Goal: Task Accomplishment & Management: Complete application form

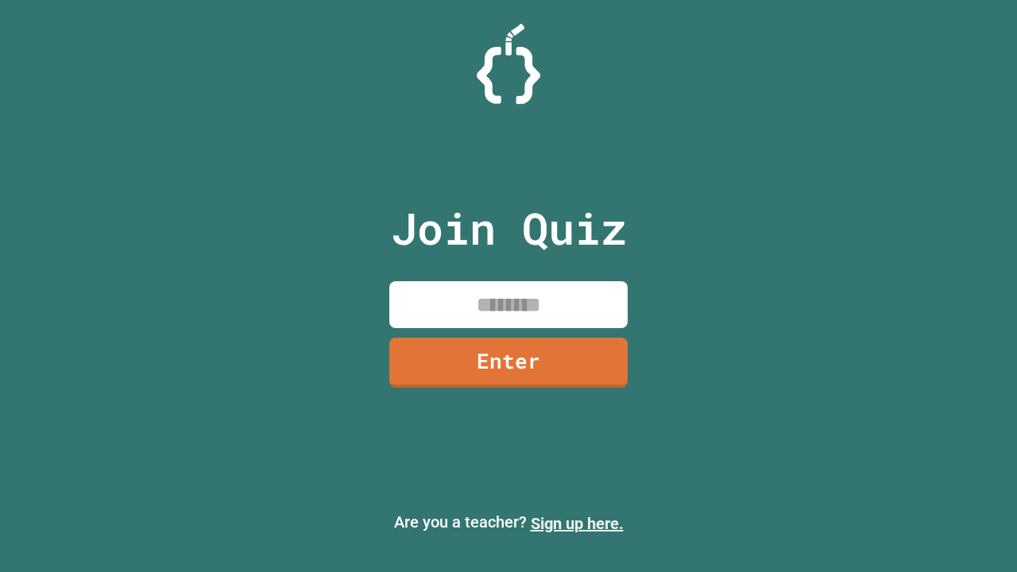
click at [577, 524] on link "Sign up here." at bounding box center [577, 523] width 93 height 19
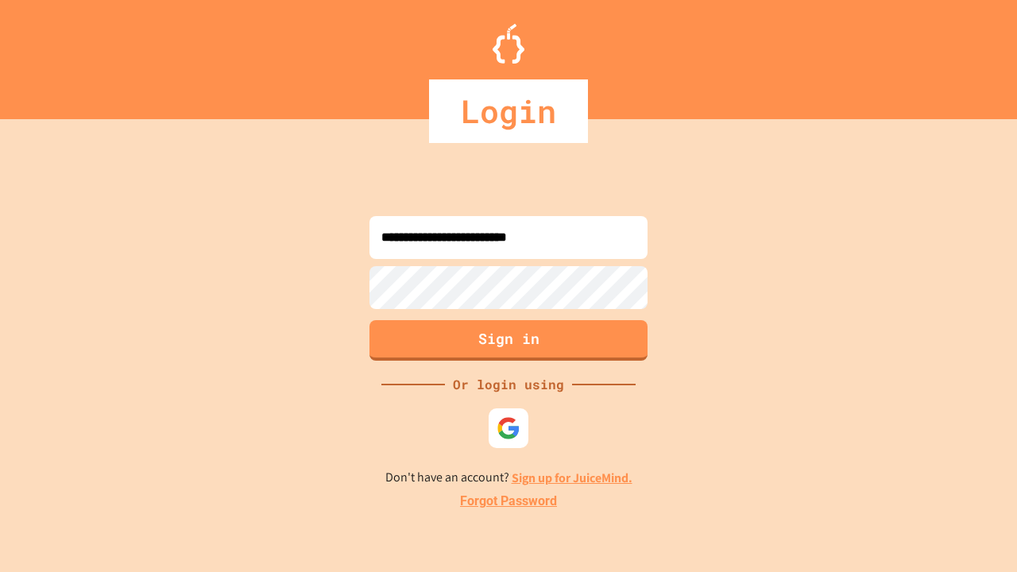
type input "**********"
